Goal: Task Accomplishment & Management: Use online tool/utility

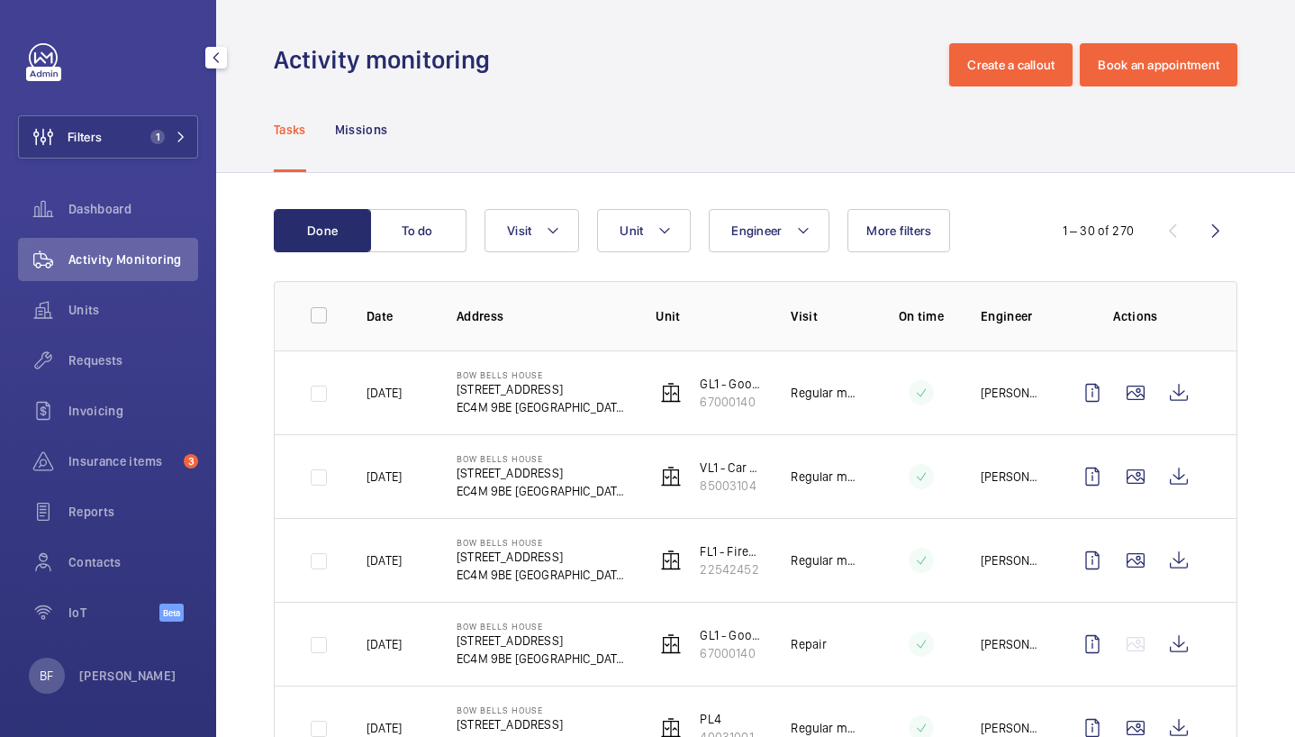
click at [173, 137] on span "1" at bounding box center [164, 137] width 43 height 14
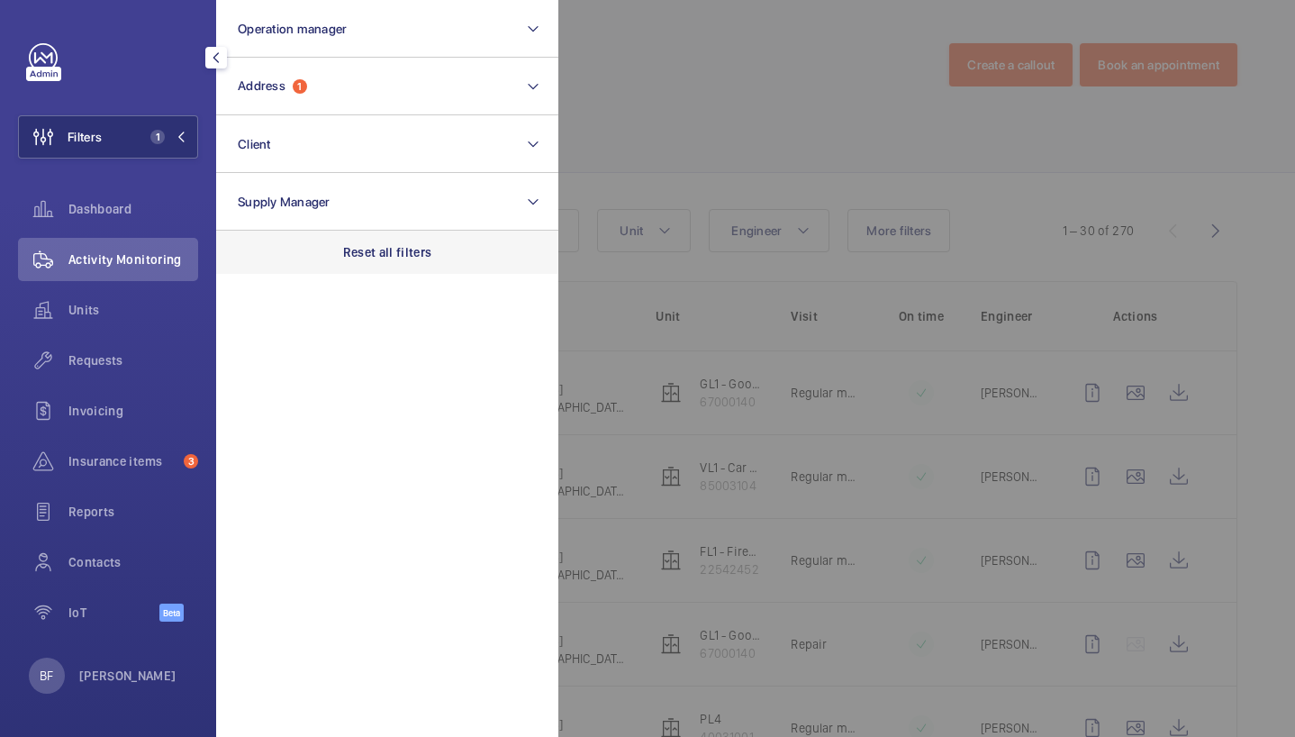
click at [377, 263] on div "Reset all filters" at bounding box center [387, 252] width 342 height 43
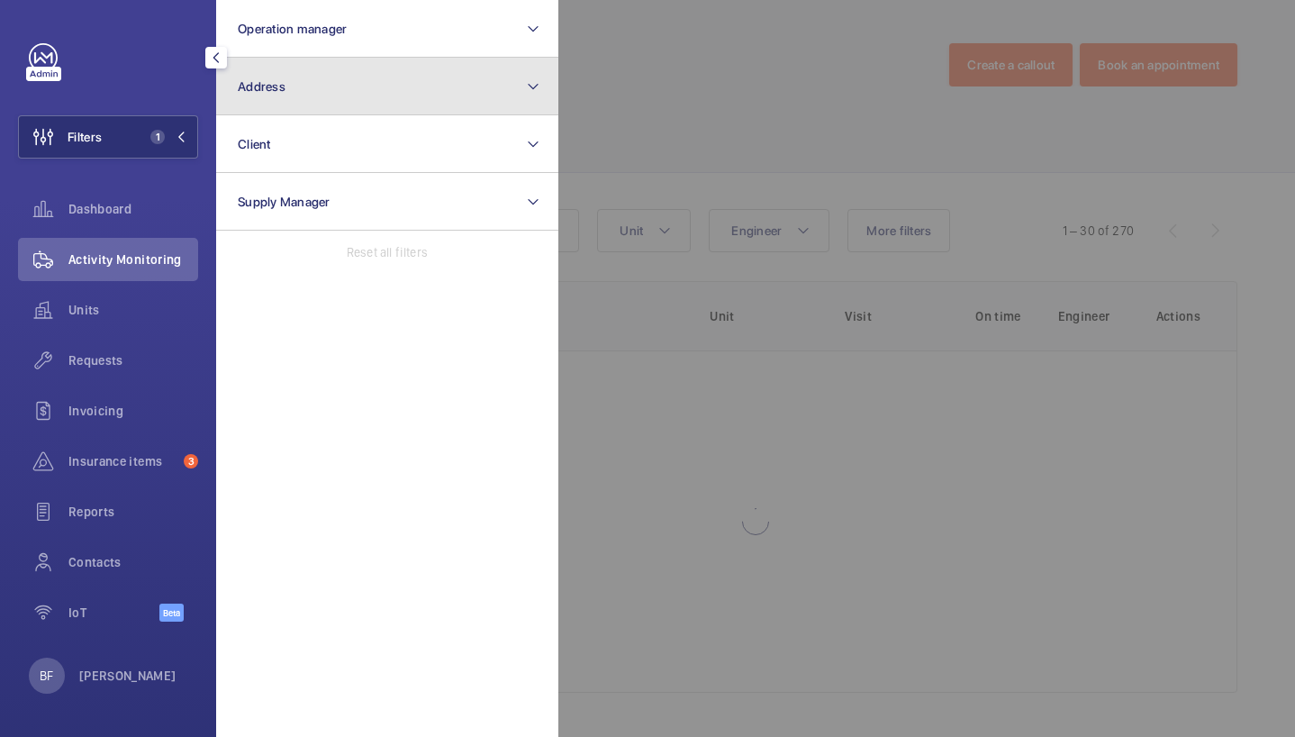
click at [370, 69] on button "Address" at bounding box center [387, 87] width 342 height 58
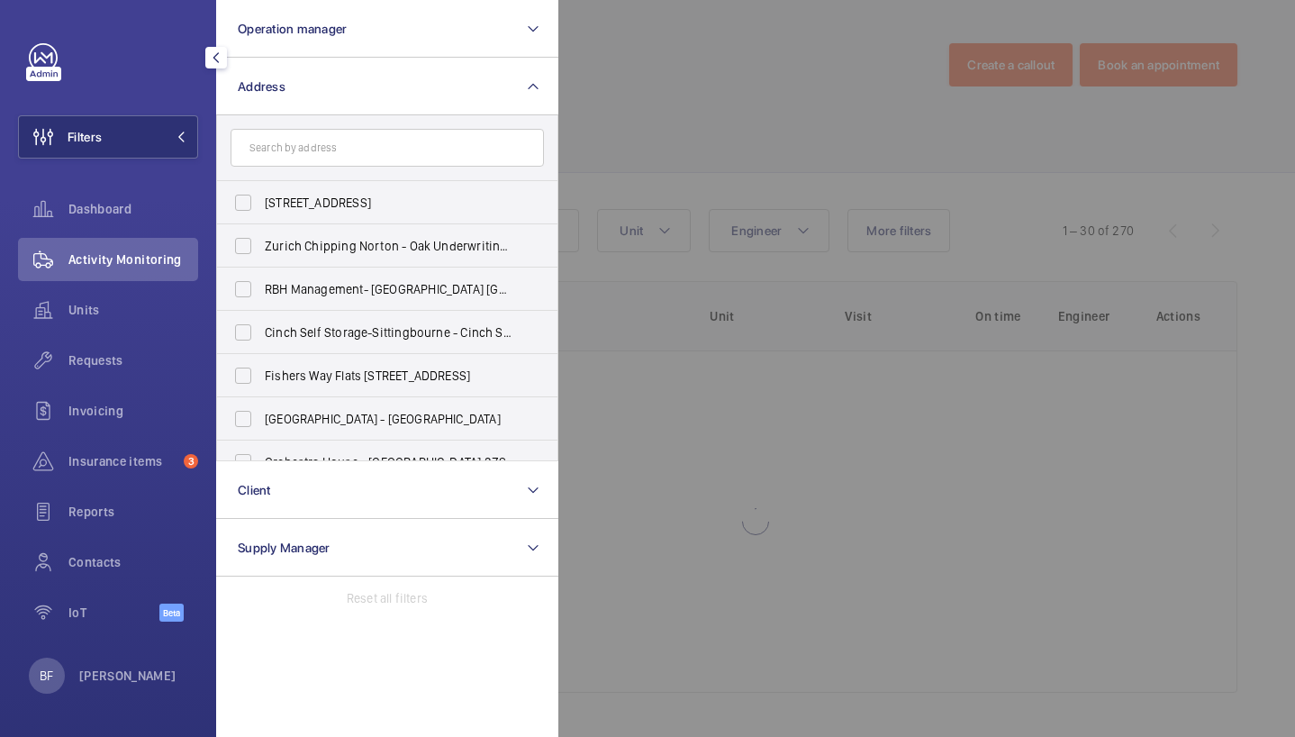
click at [352, 149] on input "text" at bounding box center [387, 148] width 313 height 38
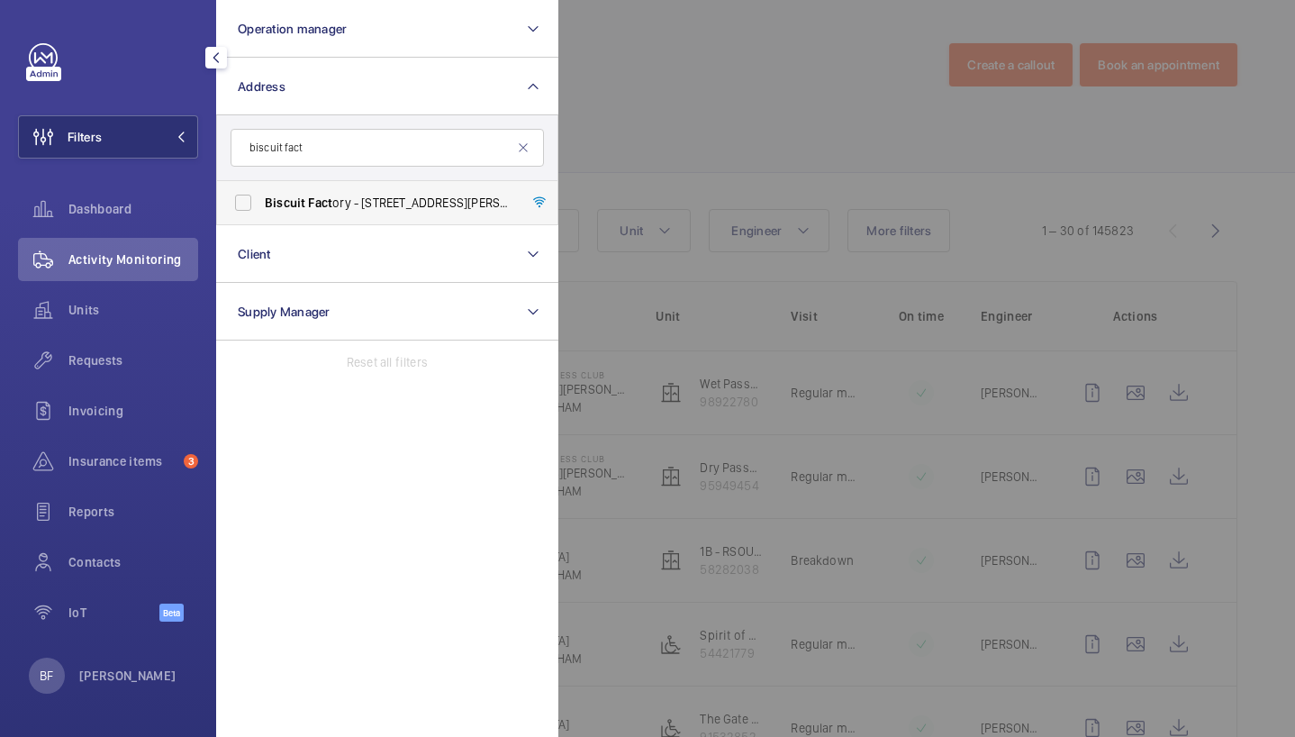
type input "biscuit fact"
click at [349, 201] on span "Biscuit Fact ory - [STREET_ADDRESS][PERSON_NAME]" at bounding box center [389, 203] width 248 height 18
click at [261, 201] on input "Biscuit Fact ory - [STREET_ADDRESS][PERSON_NAME]" at bounding box center [243, 203] width 36 height 36
checkbox input "true"
click at [622, 127] on div at bounding box center [1206, 368] width 1295 height 737
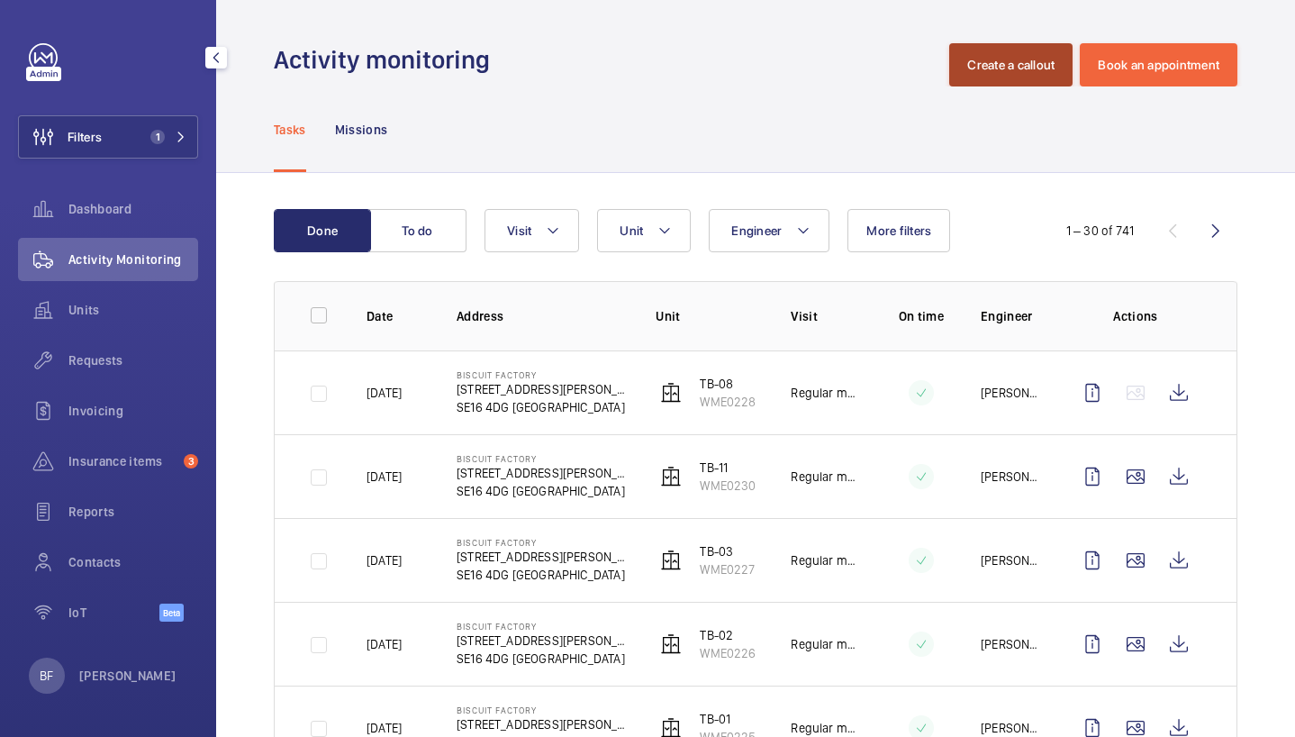
click at [1006, 60] on button "Create a callout" at bounding box center [1010, 64] width 123 height 43
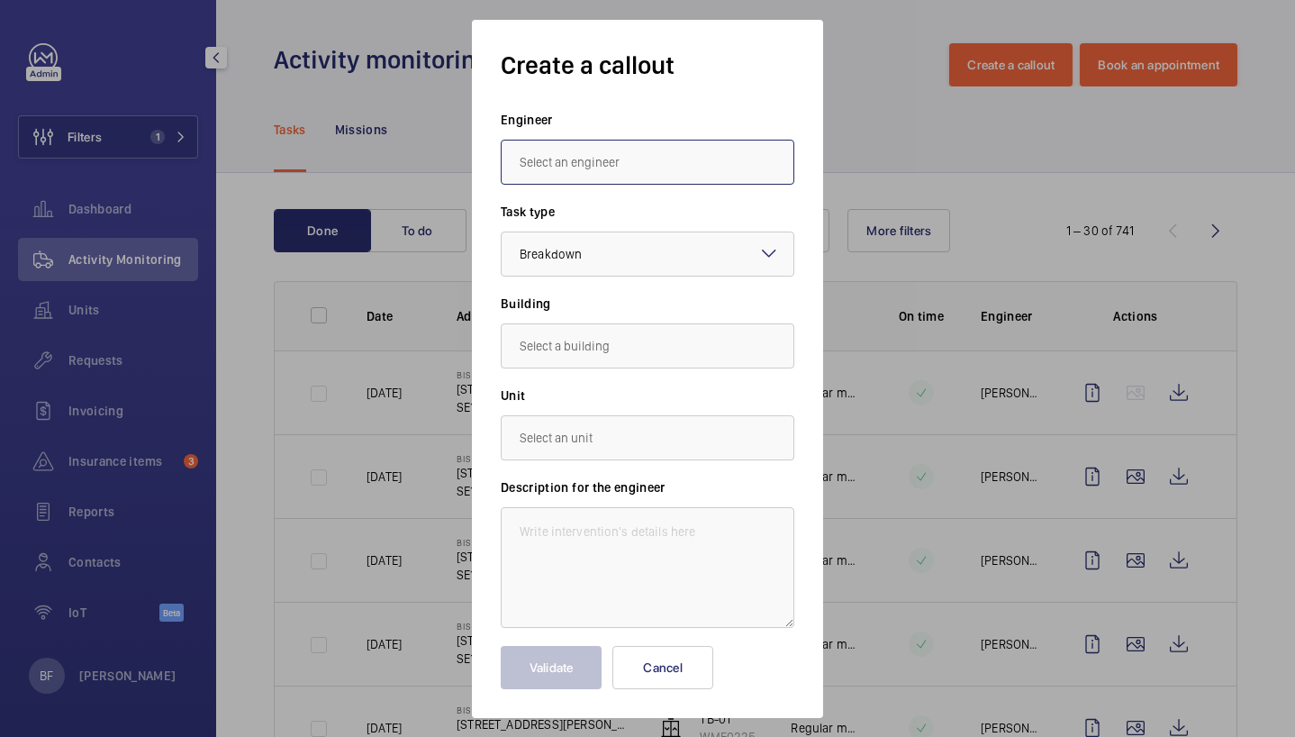
click at [591, 174] on input "text" at bounding box center [648, 162] width 294 height 45
click at [557, 258] on span "[PERSON_NAME]" at bounding box center [565, 260] width 90 height 18
type input "[PERSON_NAME]"
click at [583, 359] on input "text" at bounding box center [648, 345] width 294 height 45
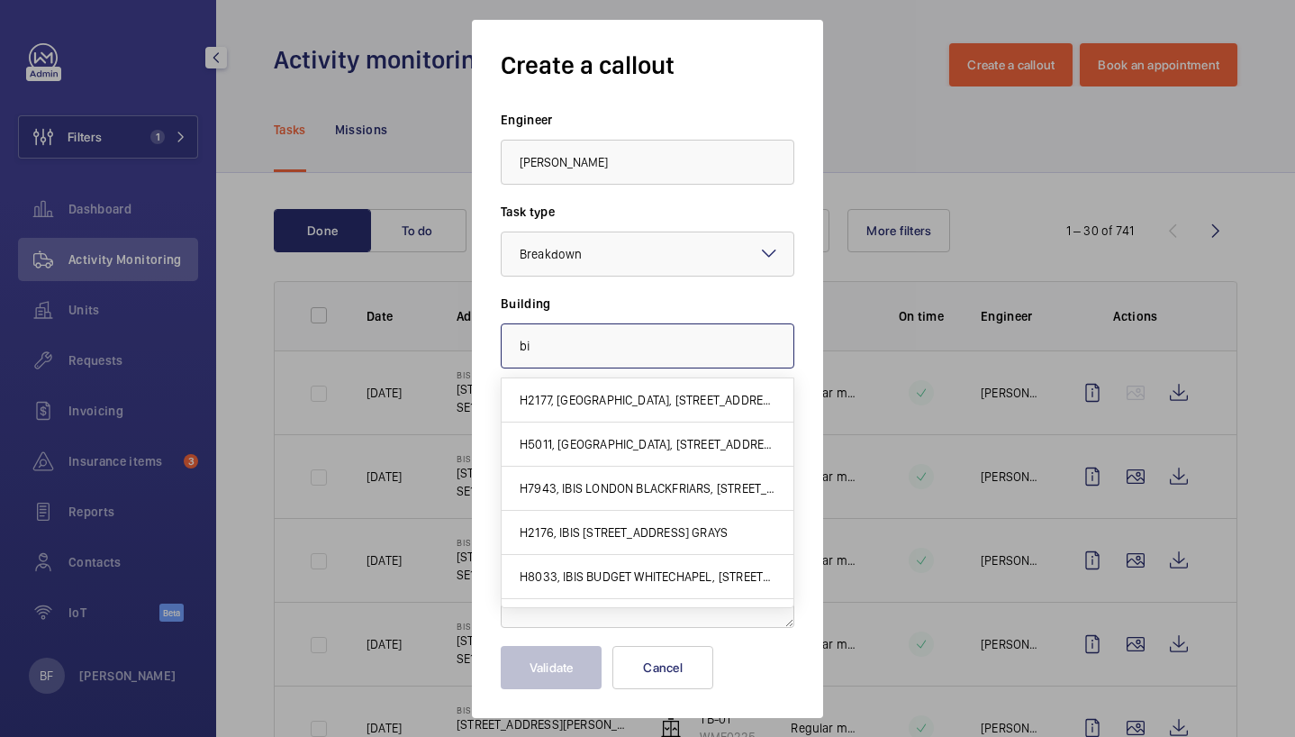
type input "b"
type input "t"
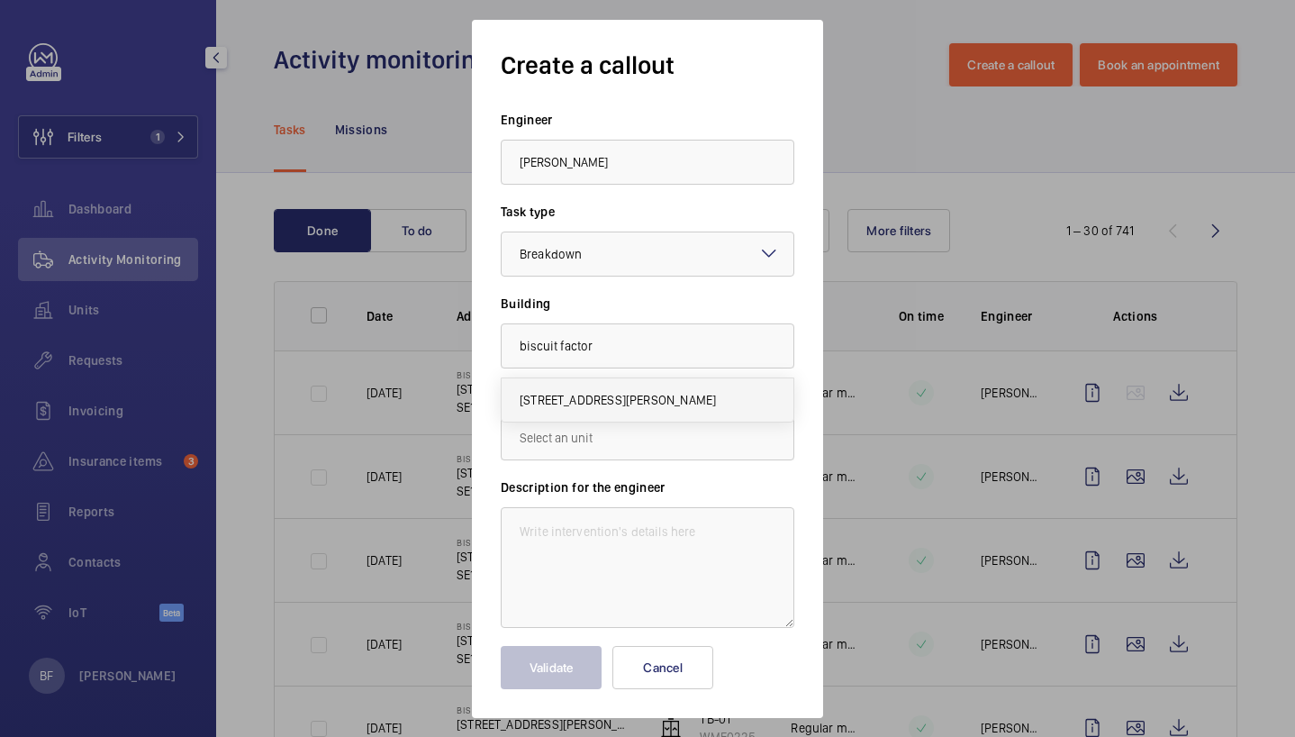
click at [604, 407] on span "[STREET_ADDRESS][PERSON_NAME]" at bounding box center [618, 400] width 196 height 18
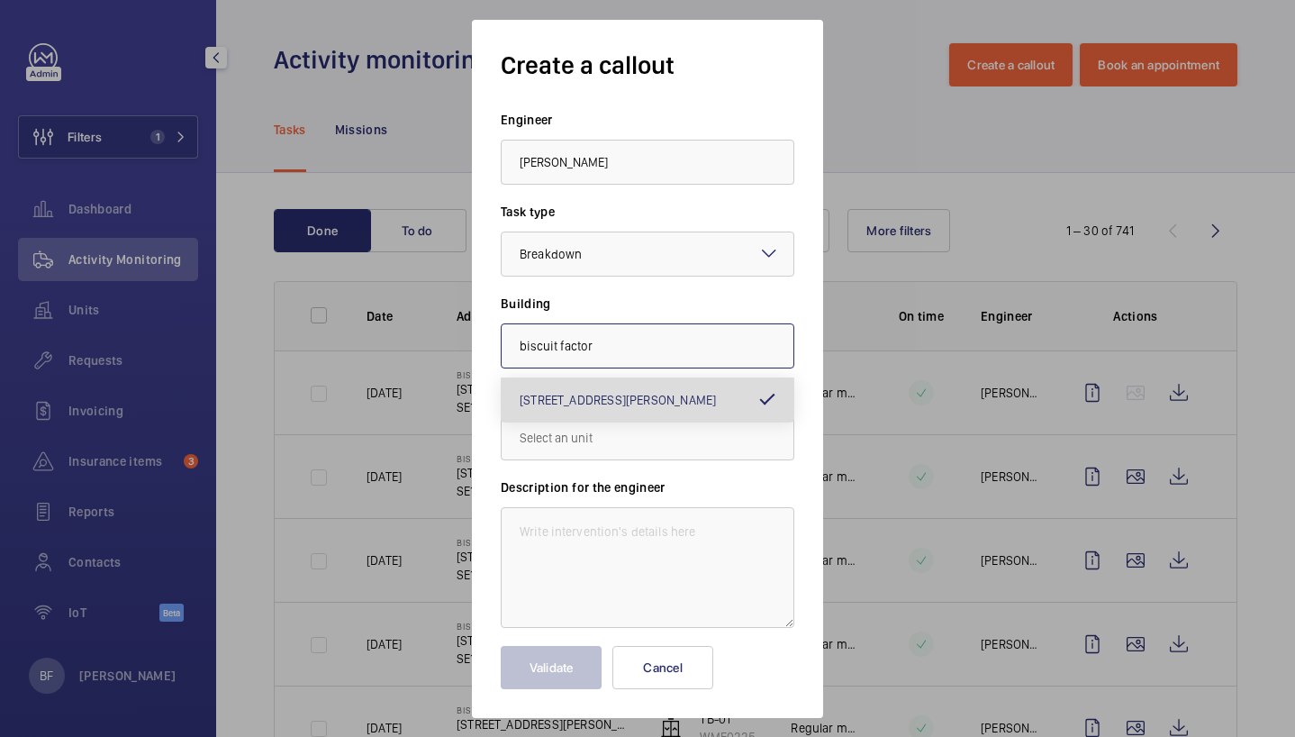
type input "[STREET_ADDRESS][PERSON_NAME]"
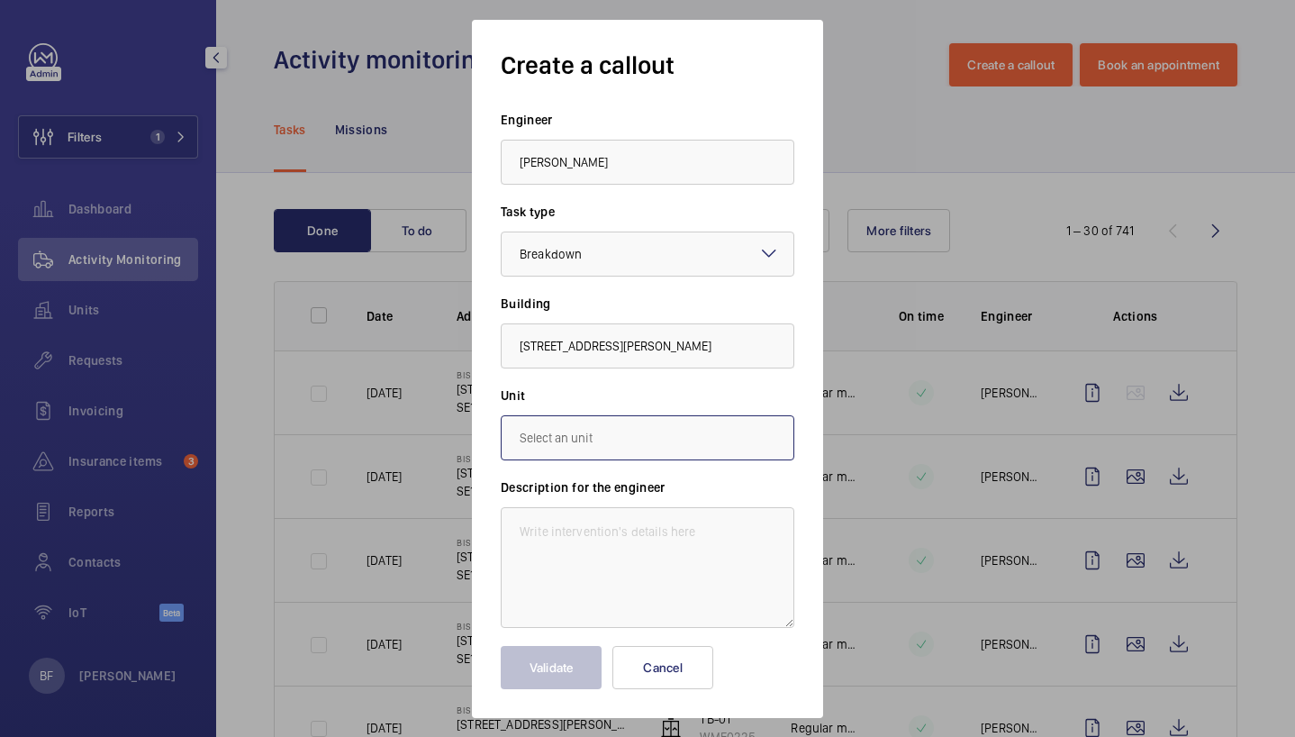
click at [657, 429] on input "text" at bounding box center [648, 437] width 294 height 45
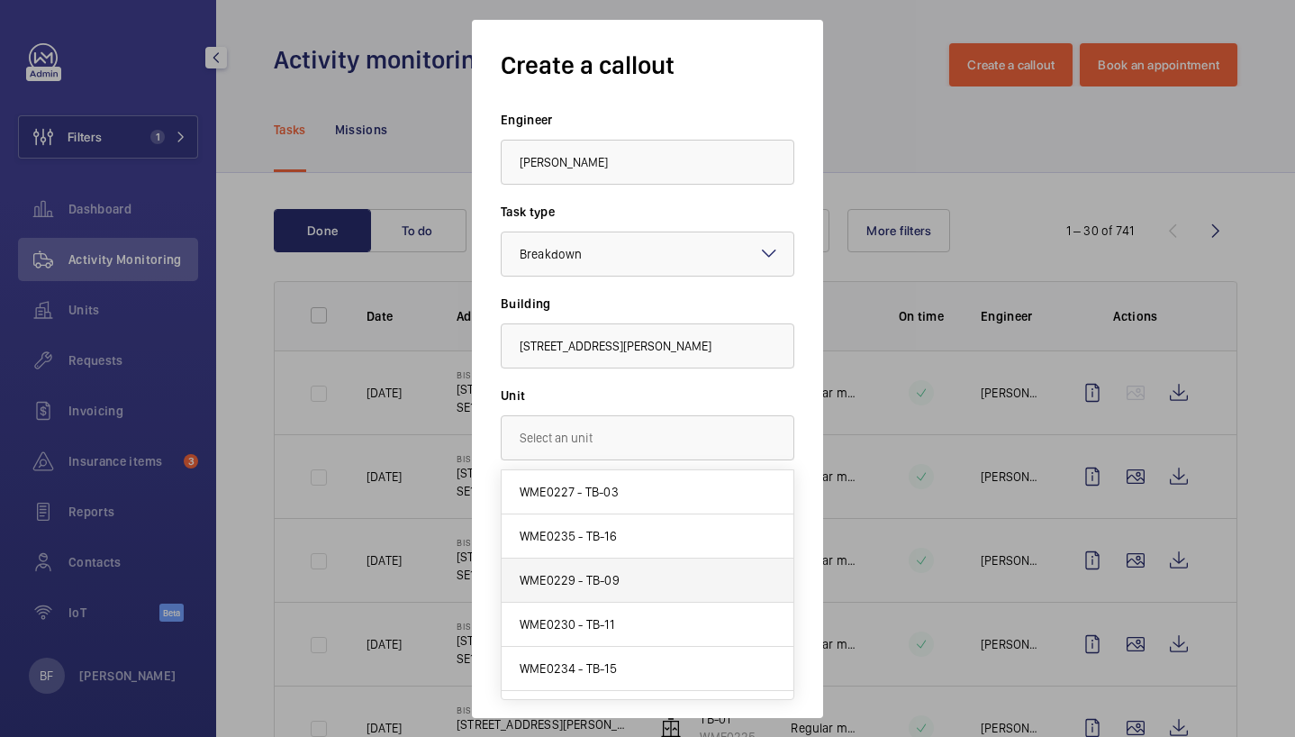
click at [667, 588] on mat-option "WME0229 - TB-09" at bounding box center [648, 581] width 292 height 44
type input "WME0229 - TB-09"
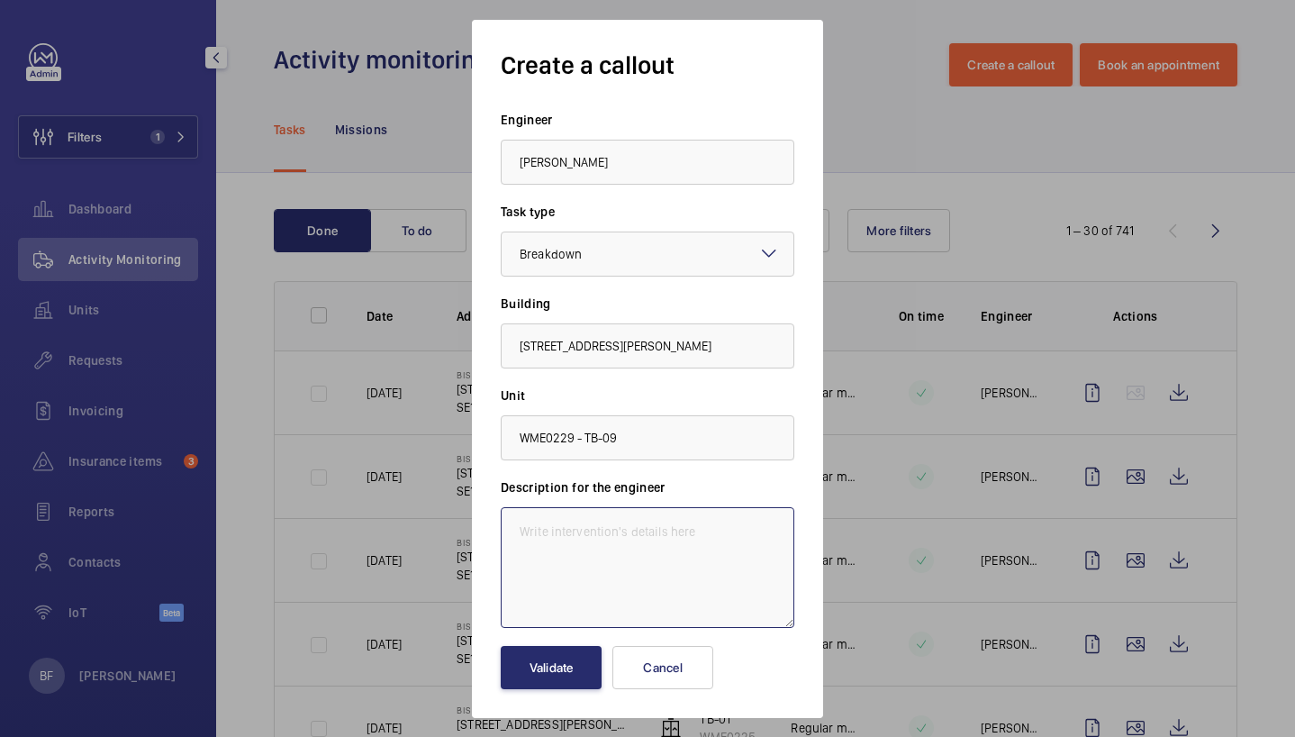
click at [618, 545] on textarea at bounding box center [648, 567] width 294 height 121
click at [649, 530] on textarea at bounding box center [648, 567] width 294 height 121
paste textarea "Lift TB-09 - urgent assistance to bring it back to full service needed"
click at [522, 531] on textarea "Lift TB-09 - urgent assistance to bring it back to full service needed" at bounding box center [648, 567] width 294 height 121
paste textarea "Job #349100"
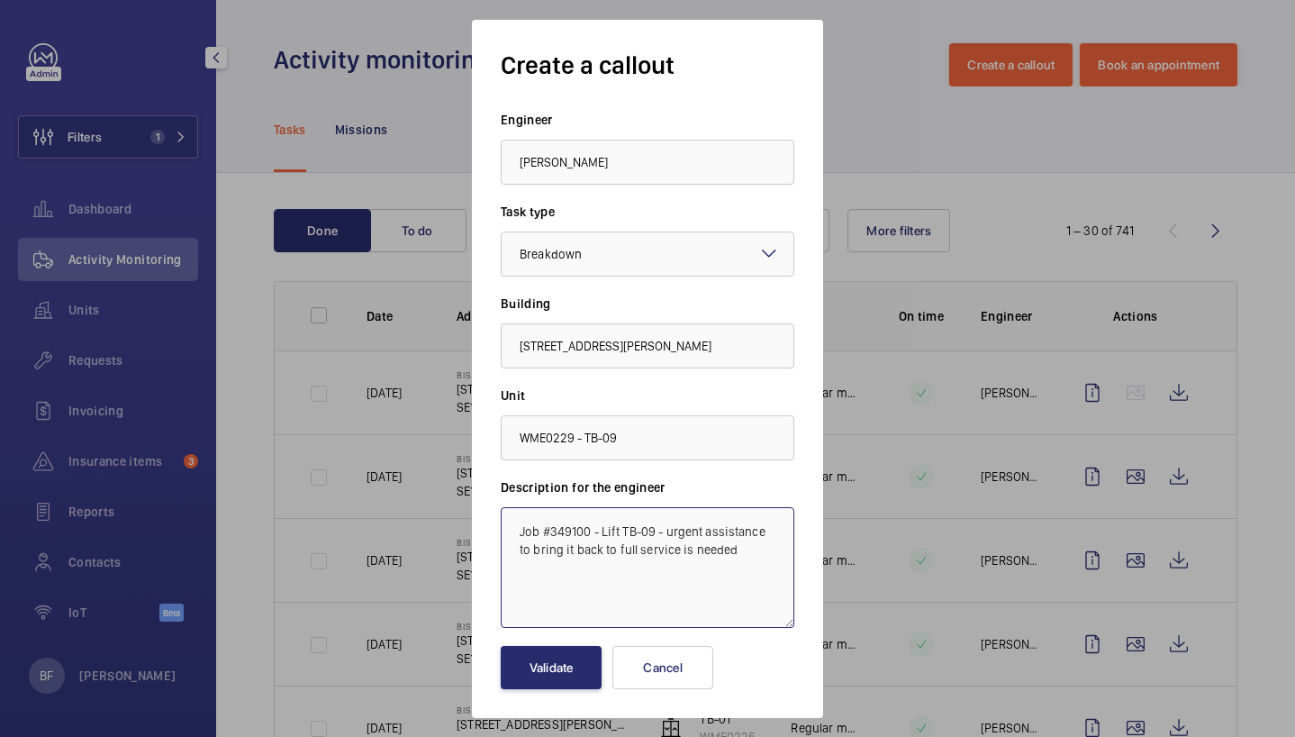
click at [744, 555] on textarea "Job #349100 - Lift TB-09 - urgent assistance to bring it back to full service i…" at bounding box center [648, 567] width 294 height 121
type textarea "Job #349100 - Lift TB-09 - urgent assistance to bring it back to full service i…"
click at [519, 682] on button "Validate" at bounding box center [551, 667] width 101 height 43
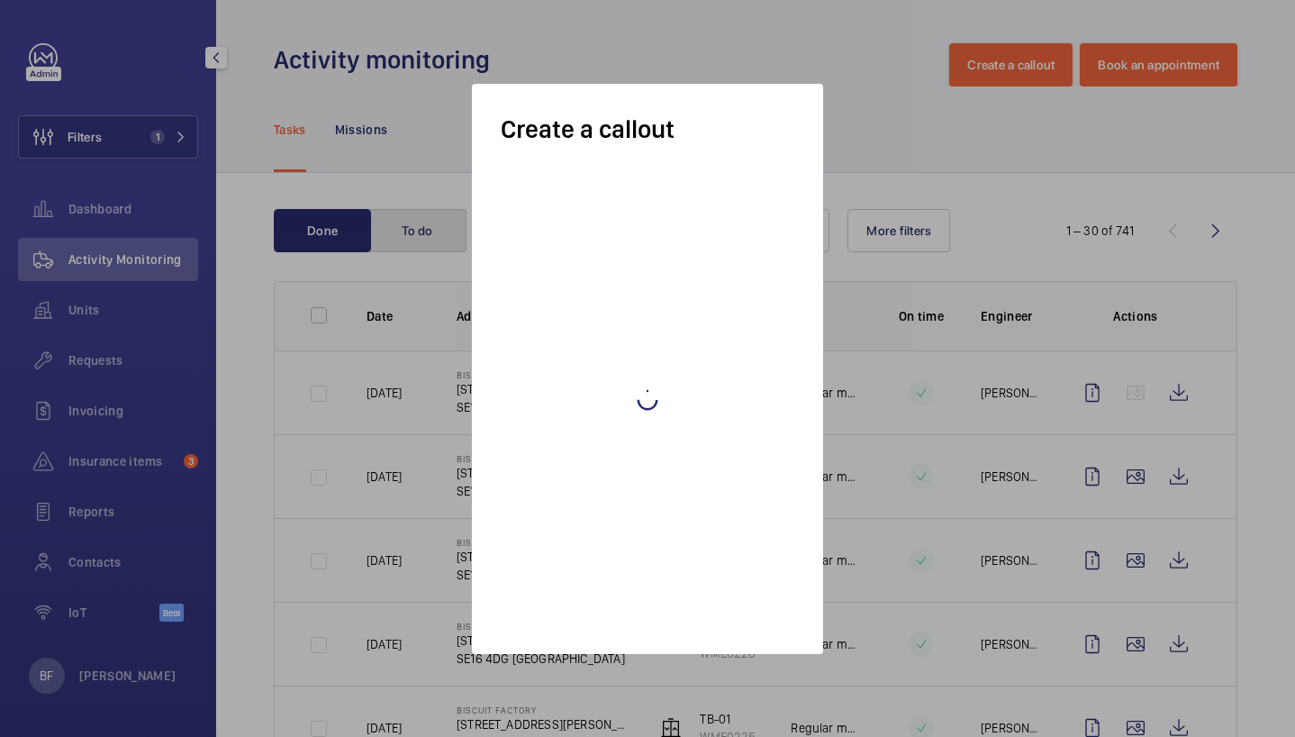
click at [441, 247] on button "To do" at bounding box center [417, 230] width 97 height 43
click at [434, 238] on button "To do" at bounding box center [417, 230] width 97 height 43
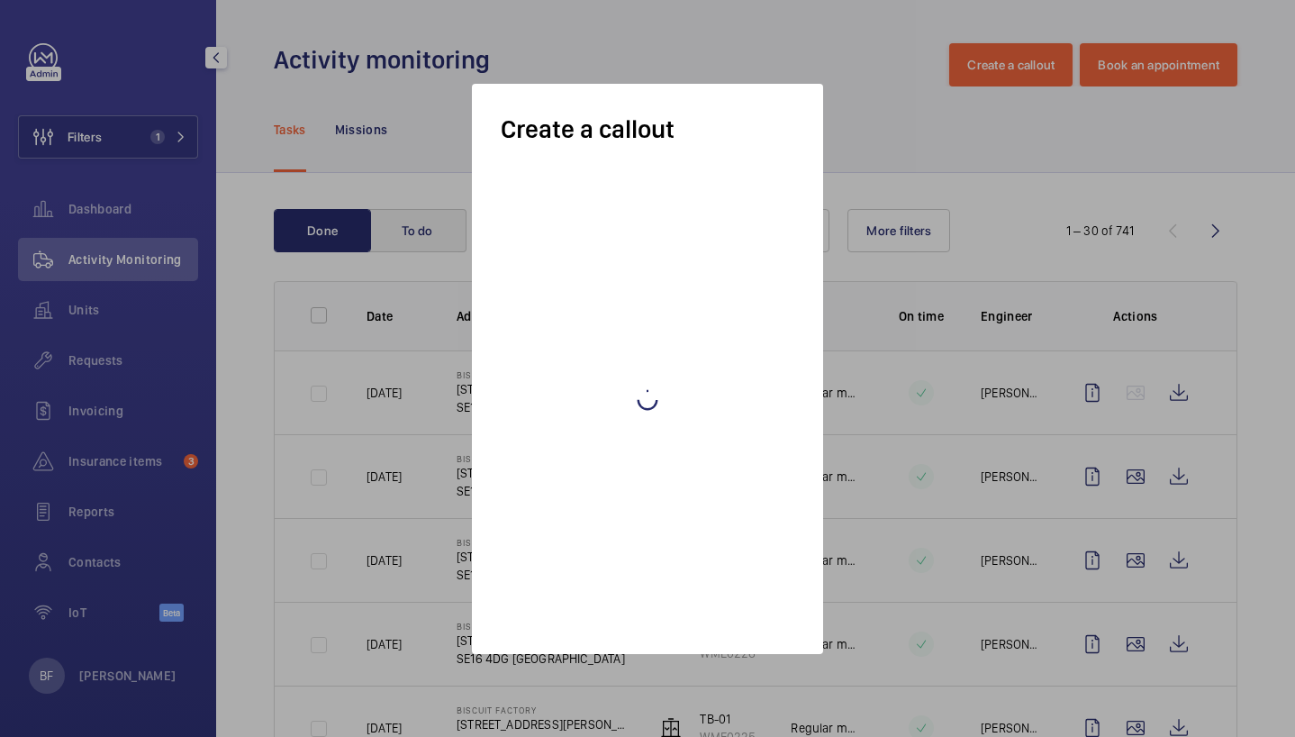
click at [463, 145] on div "Tasks Missions" at bounding box center [756, 129] width 964 height 86
click at [422, 234] on button "To do" at bounding box center [417, 230] width 97 height 43
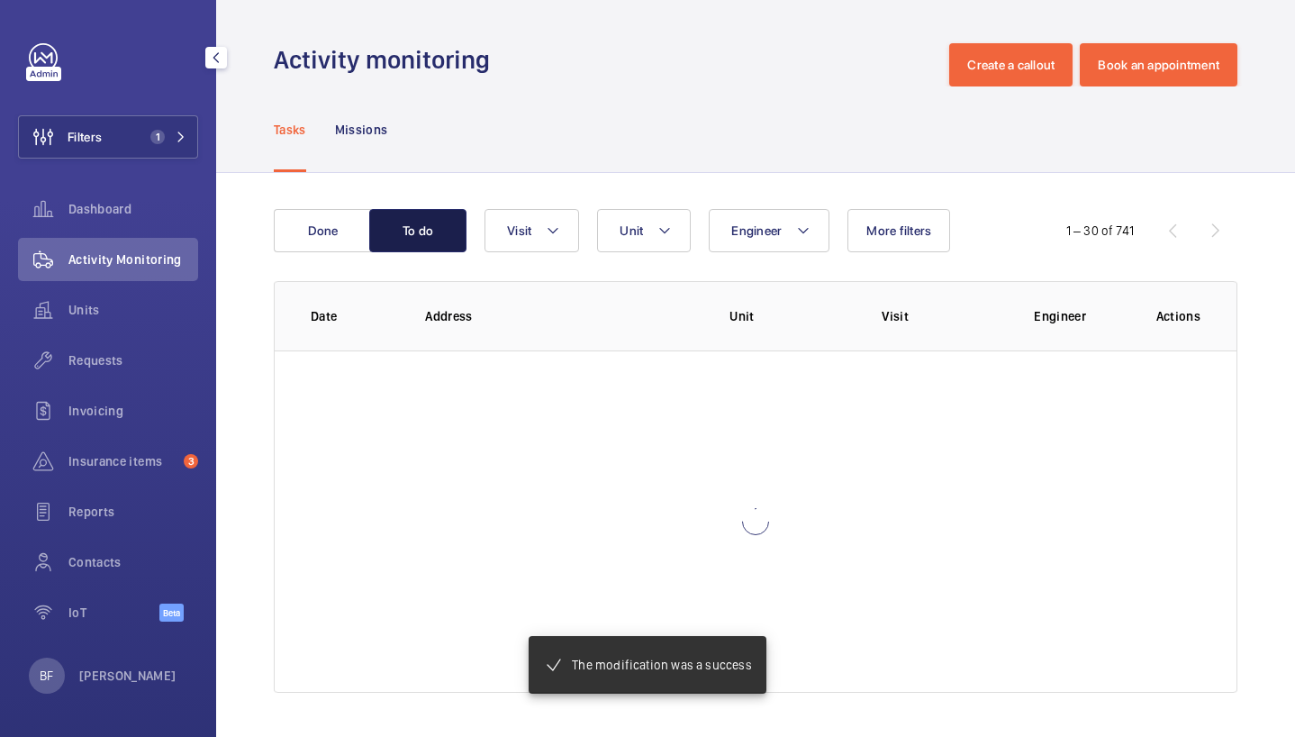
click at [422, 234] on button "To do" at bounding box center [417, 230] width 97 height 43
click at [411, 242] on button "To do" at bounding box center [417, 230] width 97 height 43
click at [436, 229] on button "To do" at bounding box center [417, 230] width 97 height 43
click at [452, 245] on button "To do" at bounding box center [417, 230] width 97 height 43
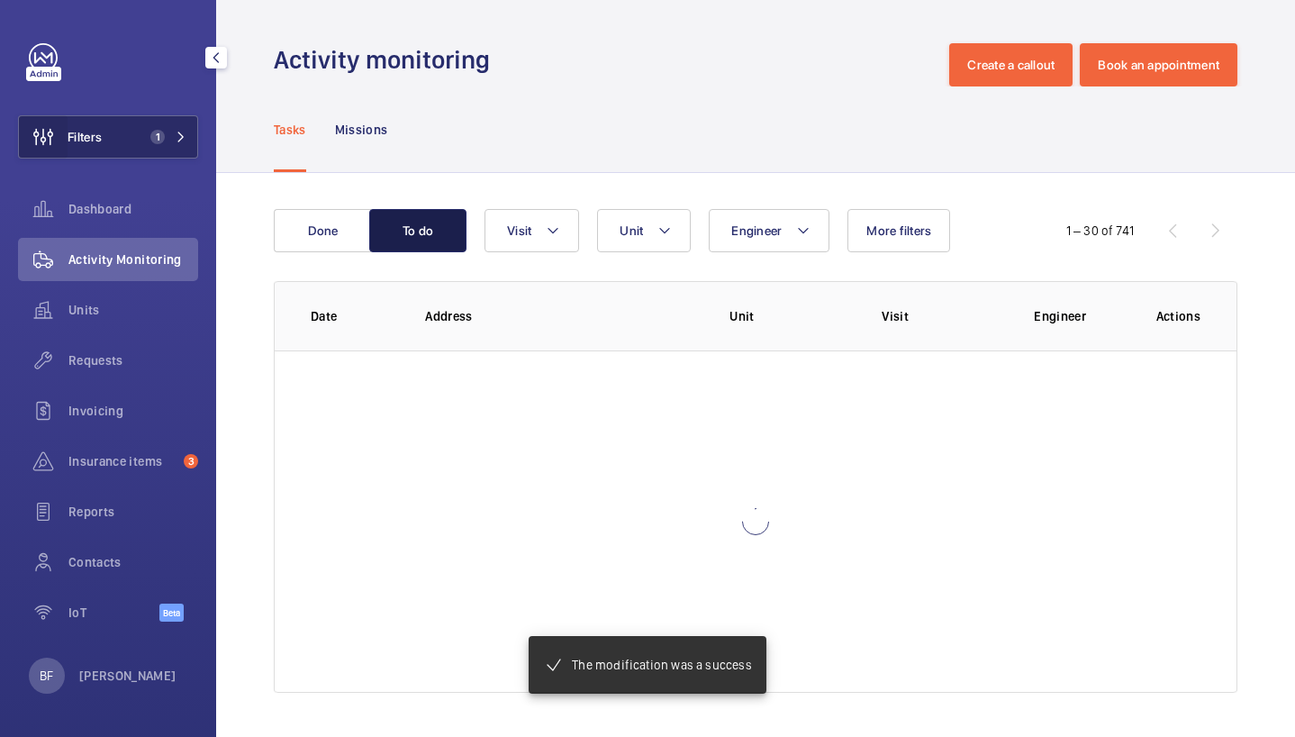
click at [424, 231] on button "To do" at bounding box center [417, 230] width 97 height 43
click at [424, 232] on button "To do" at bounding box center [417, 230] width 97 height 43
click at [424, 231] on button "To do" at bounding box center [417, 230] width 97 height 43
click at [104, 208] on span "Dashboard" at bounding box center [133, 209] width 130 height 18
